Goal: Check status: Check status

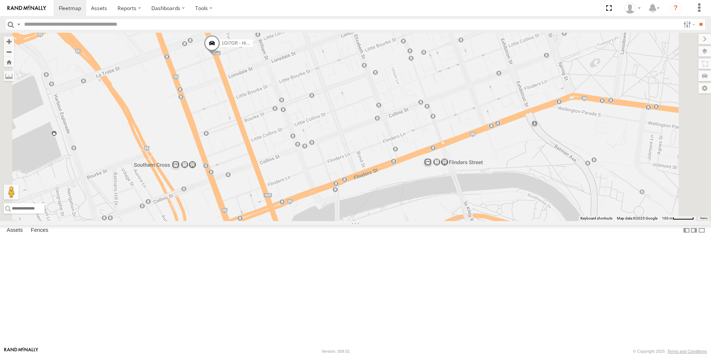
drag, startPoint x: 315, startPoint y: 106, endPoint x: 305, endPoint y: 147, distance: 42.3
click at [305, 147] on div "1GI7GR - Hiace" at bounding box center [355, 127] width 711 height 188
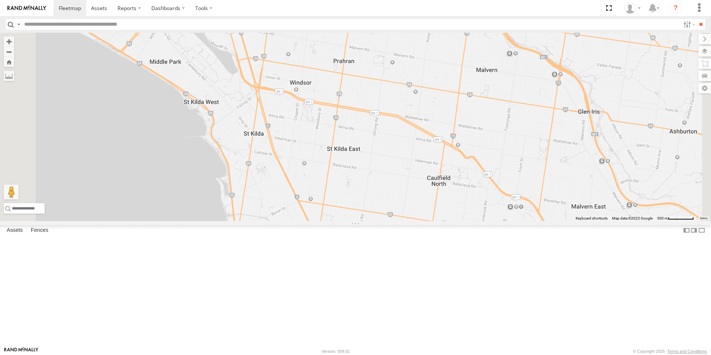
drag, startPoint x: 355, startPoint y: 183, endPoint x: 345, endPoint y: 140, distance: 43.7
click at [345, 140] on div "1GI7GR - Hiace" at bounding box center [355, 127] width 711 height 188
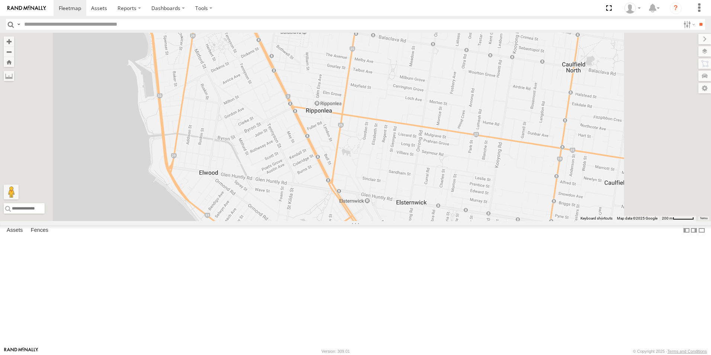
drag, startPoint x: 366, startPoint y: 248, endPoint x: 345, endPoint y: 142, distance: 107.2
click at [345, 142] on div "1GI7GR - Hiace" at bounding box center [355, 127] width 711 height 188
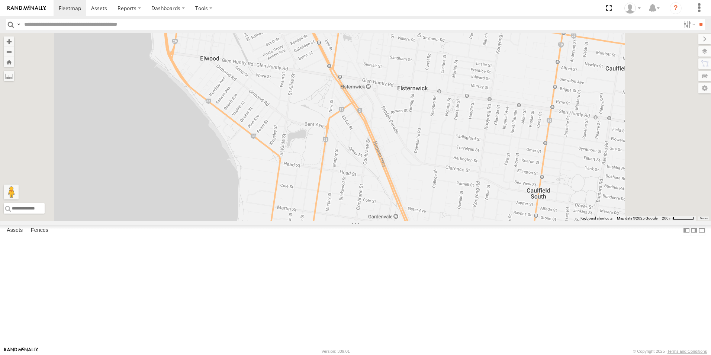
drag, startPoint x: 343, startPoint y: 172, endPoint x: 340, endPoint y: 104, distance: 68.1
click at [340, 104] on div "1GI7GR - Hiace" at bounding box center [355, 127] width 711 height 188
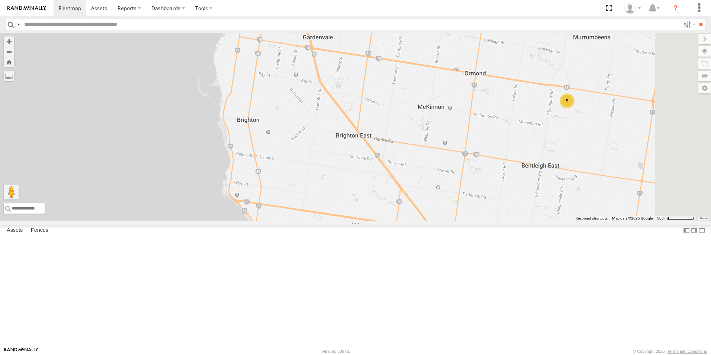
drag, startPoint x: 364, startPoint y: 228, endPoint x: 343, endPoint y: 106, distance: 124.1
click at [343, 106] on div "1GI7GR - Hiace 5" at bounding box center [355, 127] width 711 height 188
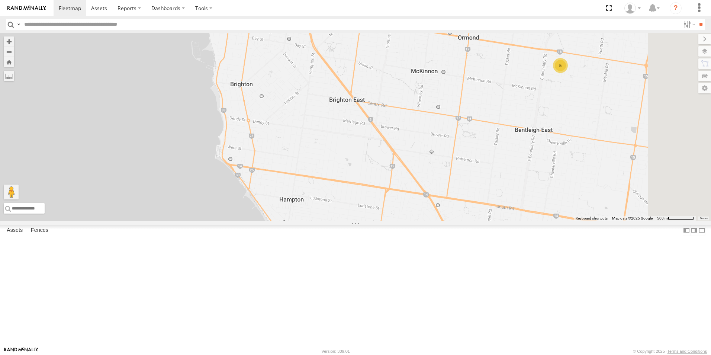
drag, startPoint x: 385, startPoint y: 194, endPoint x: 379, endPoint y: 161, distance: 33.6
click at [379, 163] on div "1GI7GR - Hiace 5" at bounding box center [355, 127] width 711 height 188
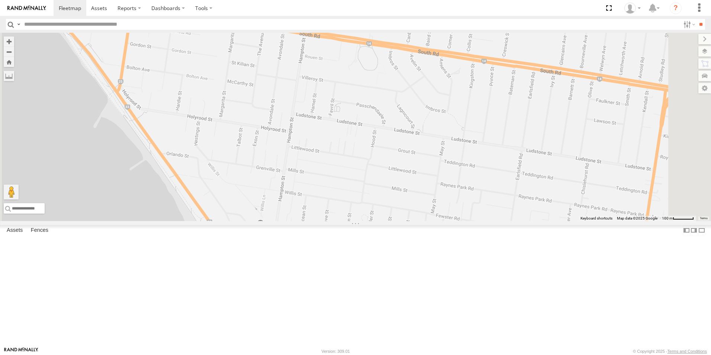
drag, startPoint x: 283, startPoint y: 138, endPoint x: 319, endPoint y: 218, distance: 87.7
click at [319, 218] on div "1GI7GR - Hiace" at bounding box center [355, 127] width 711 height 188
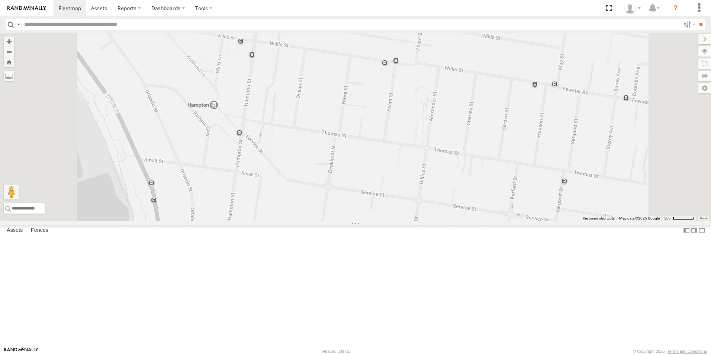
drag, startPoint x: 350, startPoint y: 242, endPoint x: 359, endPoint y: 311, distance: 69.4
click at [359, 221] on div "1GI7GR - Hiace" at bounding box center [355, 127] width 711 height 188
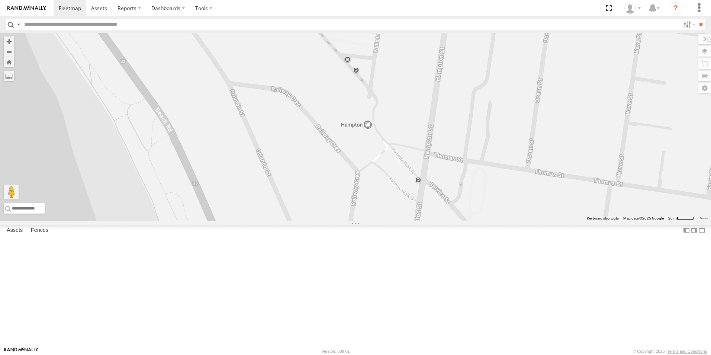
drag, startPoint x: 324, startPoint y: 218, endPoint x: 503, endPoint y: 316, distance: 204.1
click at [525, 354] on html at bounding box center [355, 177] width 711 height 355
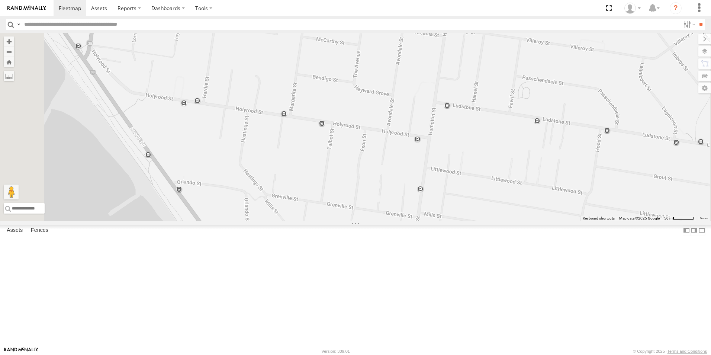
drag, startPoint x: 447, startPoint y: 226, endPoint x: 433, endPoint y: 372, distance: 146.0
click at [433, 354] on html at bounding box center [355, 177] width 711 height 355
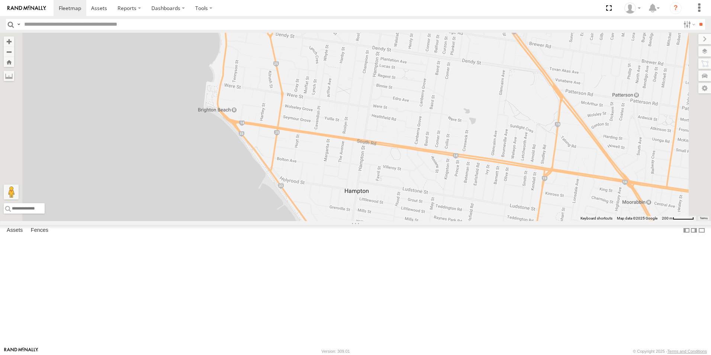
drag, startPoint x: 433, startPoint y: 294, endPoint x: 417, endPoint y: 222, distance: 73.8
click at [417, 221] on div "1GI7GR - Hiace" at bounding box center [355, 127] width 711 height 188
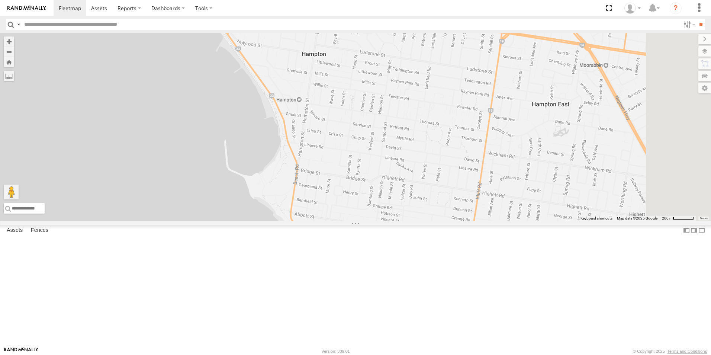
drag, startPoint x: 428, startPoint y: 271, endPoint x: 392, endPoint y: 177, distance: 100.4
click at [392, 177] on div "1GI7GR - Hiace" at bounding box center [355, 127] width 711 height 188
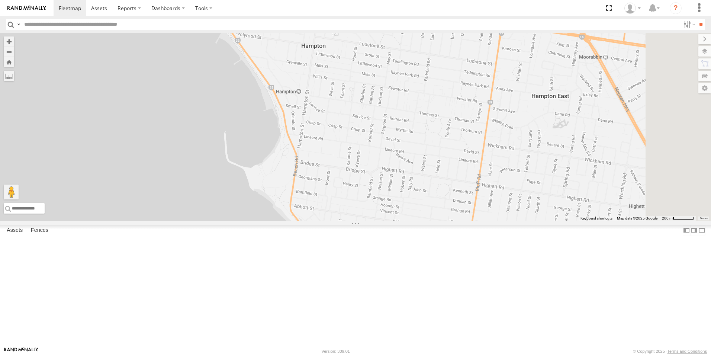
drag, startPoint x: 399, startPoint y: 227, endPoint x: 398, endPoint y: 218, distance: 9.3
click at [398, 218] on div "1GI7GR - Hiace" at bounding box center [355, 127] width 711 height 188
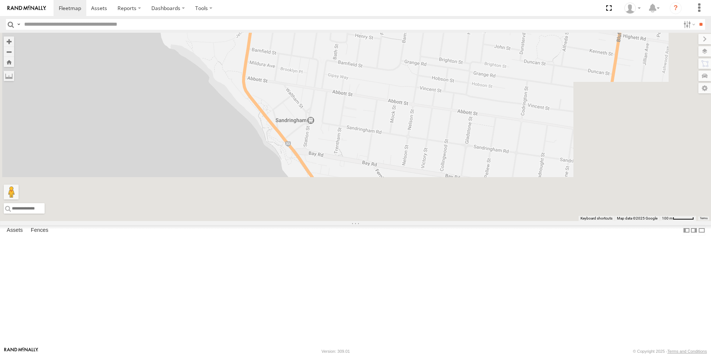
drag, startPoint x: 407, startPoint y: 250, endPoint x: 339, endPoint y: 97, distance: 167.9
click at [339, 97] on div "1GI7GR - Hiace" at bounding box center [355, 127] width 711 height 188
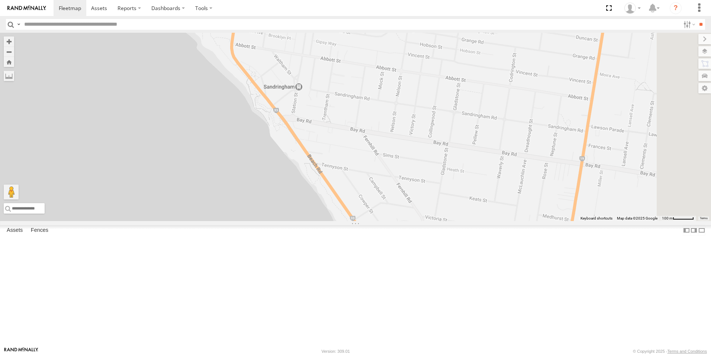
drag, startPoint x: 389, startPoint y: 192, endPoint x: 377, endPoint y: 158, distance: 36.6
click at [377, 158] on div "1GI7GR - Hiace" at bounding box center [355, 127] width 711 height 188
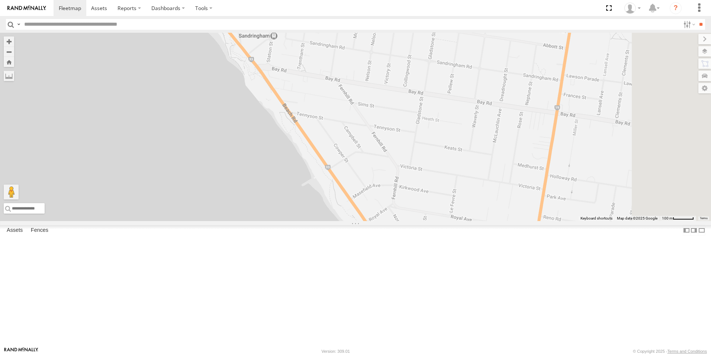
drag, startPoint x: 400, startPoint y: 187, endPoint x: 374, endPoint y: 133, distance: 59.0
click at [374, 133] on div "1GI7GR - Hiace" at bounding box center [355, 127] width 711 height 188
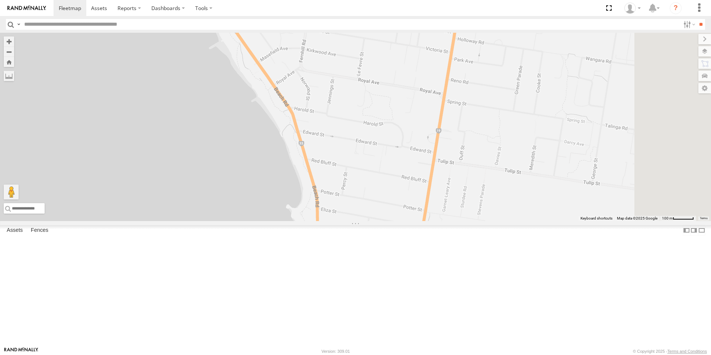
drag, startPoint x: 423, startPoint y: 196, endPoint x: 345, endPoint y: 87, distance: 134.8
click at [345, 87] on div "1GI7GR - Hiace" at bounding box center [355, 127] width 711 height 188
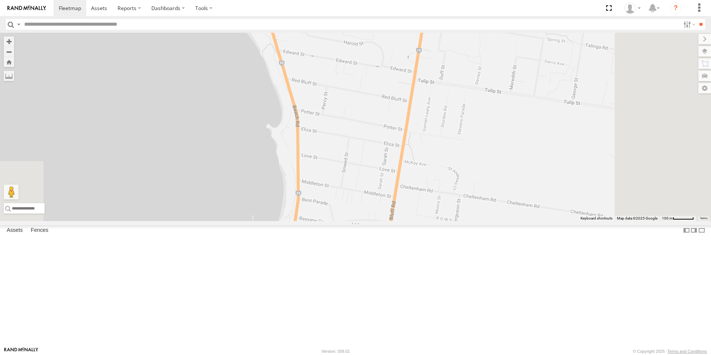
drag, startPoint x: 395, startPoint y: 209, endPoint x: 370, endPoint y: 101, distance: 111.0
click at [370, 101] on div "1GI7GR - Hiace" at bounding box center [355, 127] width 711 height 188
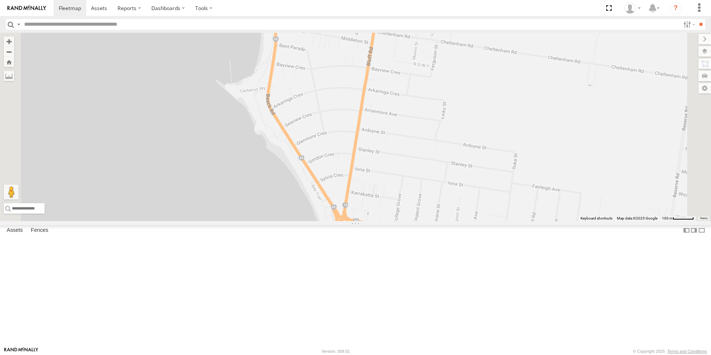
drag, startPoint x: 392, startPoint y: 253, endPoint x: 375, endPoint y: 128, distance: 126.5
click at [375, 128] on div "1GI7GR - Hiace" at bounding box center [355, 127] width 711 height 188
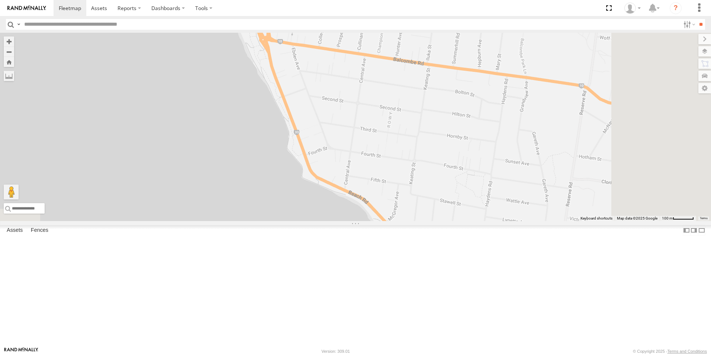
drag, startPoint x: 388, startPoint y: 200, endPoint x: 340, endPoint y: 92, distance: 117.7
click at [340, 92] on div "1GI7GR - Hiace" at bounding box center [355, 127] width 711 height 188
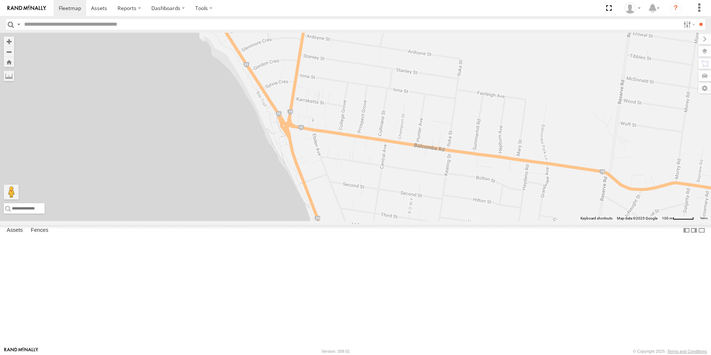
drag, startPoint x: 341, startPoint y: 94, endPoint x: 366, endPoint y: 183, distance: 93.2
click at [366, 189] on div "1GI7GR - Hiace" at bounding box center [355, 127] width 711 height 188
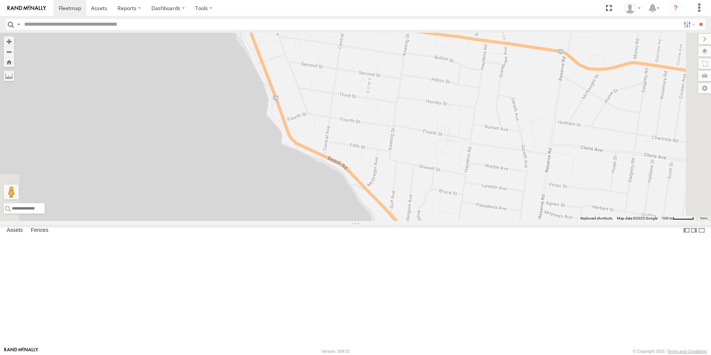
drag, startPoint x: 394, startPoint y: 262, endPoint x: 350, endPoint y: 145, distance: 124.5
click at [350, 145] on div "1GI7GR - Hiace" at bounding box center [355, 127] width 711 height 188
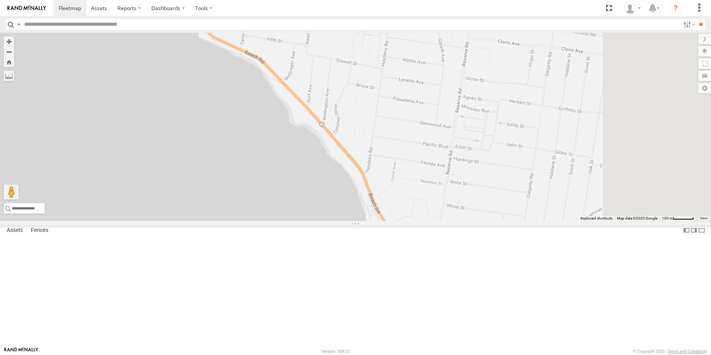
drag, startPoint x: 446, startPoint y: 223, endPoint x: 364, endPoint y: 119, distance: 132.3
click at [364, 119] on div "1GI7GR - Hiace" at bounding box center [355, 127] width 711 height 188
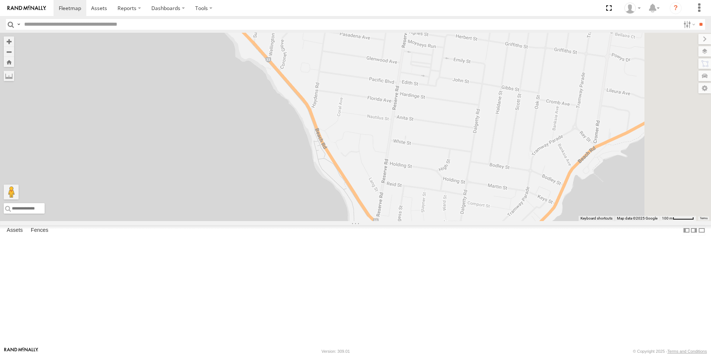
drag, startPoint x: 438, startPoint y: 242, endPoint x: 385, endPoint y: 177, distance: 84.5
click at [385, 177] on div "1GI7GR - Hiace" at bounding box center [355, 127] width 711 height 188
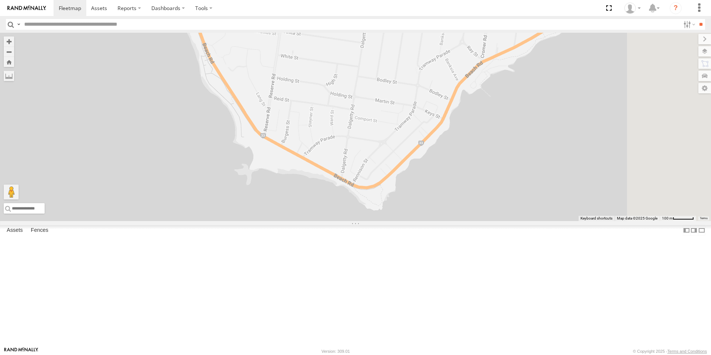
drag, startPoint x: 473, startPoint y: 259, endPoint x: 361, endPoint y: 177, distance: 139.3
click at [361, 177] on div "1GI7GR - Hiace" at bounding box center [355, 127] width 711 height 188
drag, startPoint x: 540, startPoint y: 243, endPoint x: 501, endPoint y: 212, distance: 50.1
click at [528, 221] on div "1GI7GR - Hiace" at bounding box center [355, 127] width 711 height 188
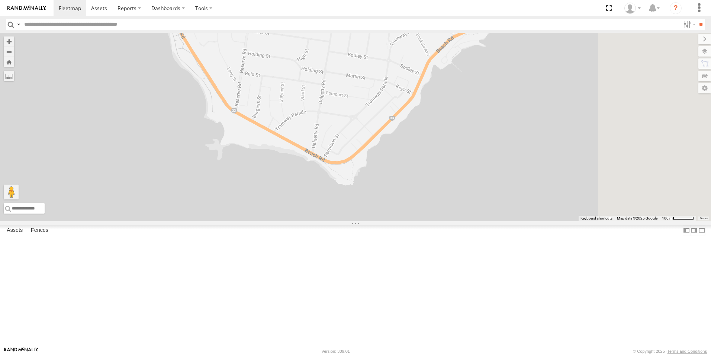
drag, startPoint x: 495, startPoint y: 208, endPoint x: 486, endPoint y: 198, distance: 13.2
click at [488, 201] on div "1GI7GR - Hiace" at bounding box center [355, 127] width 711 height 188
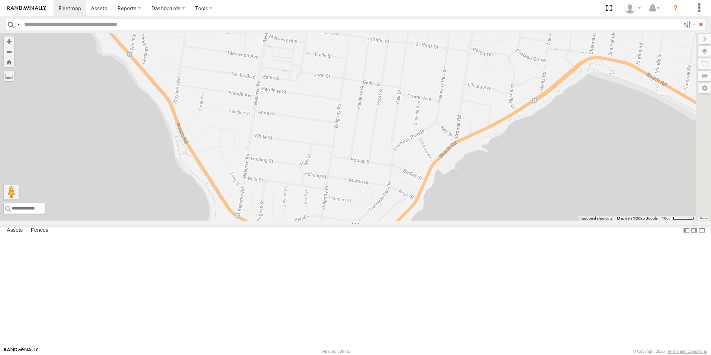
drag, startPoint x: 458, startPoint y: 154, endPoint x: 474, endPoint y: 272, distance: 118.8
click at [474, 221] on div "1GI7GR - Hiace" at bounding box center [355, 127] width 711 height 188
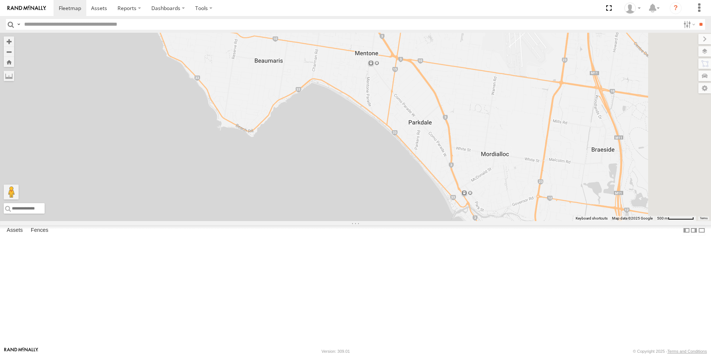
drag, startPoint x: 512, startPoint y: 281, endPoint x: 456, endPoint y: 186, distance: 110.6
click at [456, 186] on div "1GI7GR - Hiace" at bounding box center [355, 127] width 711 height 188
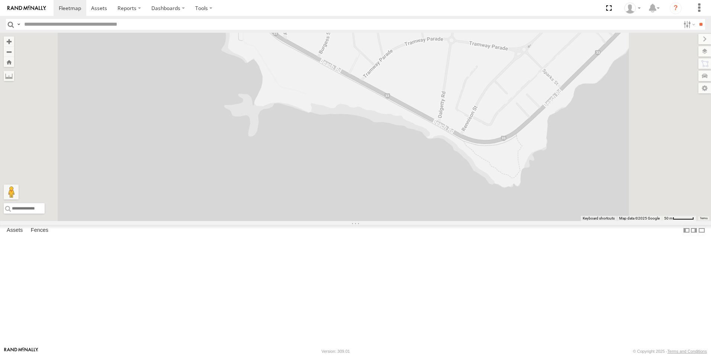
drag, startPoint x: 358, startPoint y: 145, endPoint x: 337, endPoint y: 317, distance: 173.0
click at [337, 221] on div "1GI7GR - Hiace" at bounding box center [355, 127] width 711 height 188
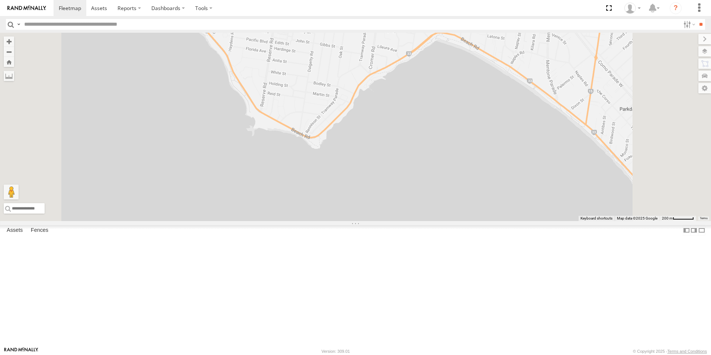
drag, startPoint x: 352, startPoint y: 311, endPoint x: 360, endPoint y: 214, distance: 97.7
click at [360, 214] on div "1GI7GR - Hiace" at bounding box center [355, 127] width 711 height 188
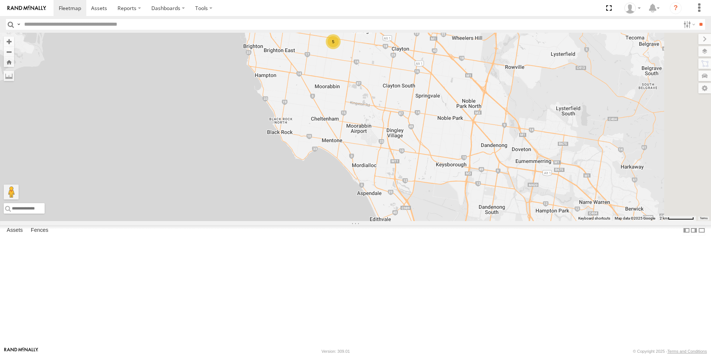
drag, startPoint x: 424, startPoint y: 281, endPoint x: 420, endPoint y: 262, distance: 19.5
click at [420, 221] on div "1GI7GR - Hiace 5" at bounding box center [355, 127] width 711 height 188
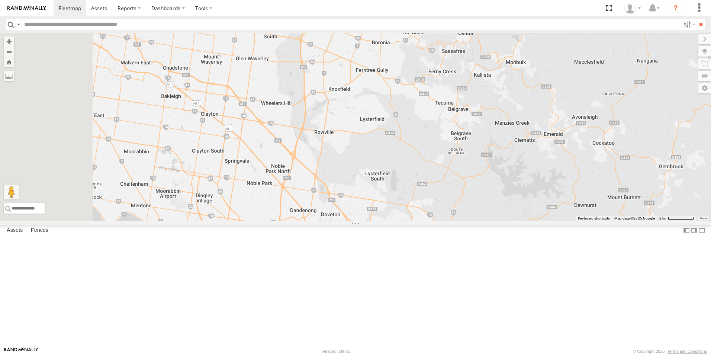
drag, startPoint x: 594, startPoint y: 234, endPoint x: 708, endPoint y: 358, distance: 167.8
click at [708, 354] on html at bounding box center [355, 177] width 711 height 355
